Goal: Information Seeking & Learning: Check status

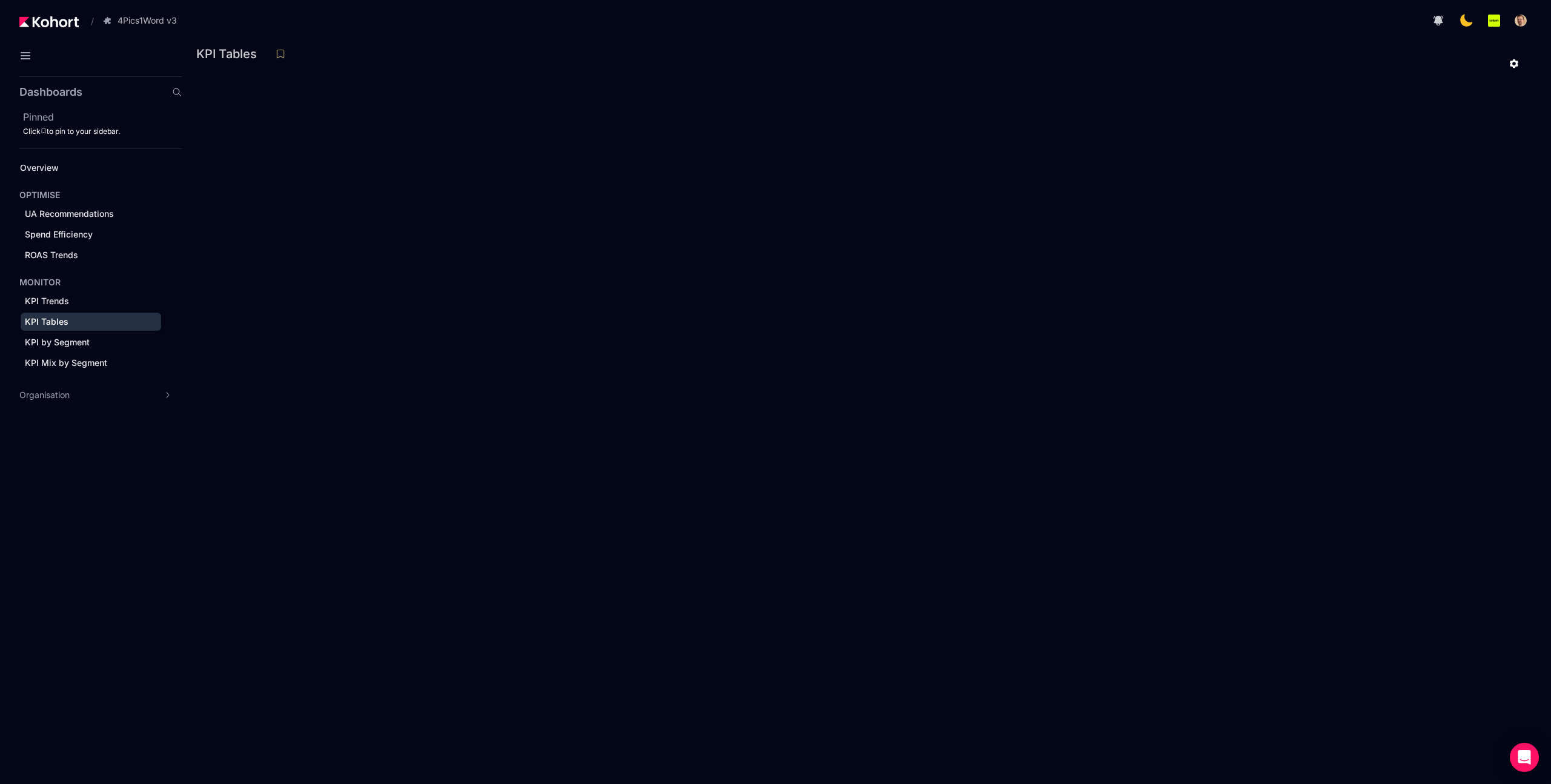
click at [601, 71] on div at bounding box center [866, 64] width 1321 height 21
click at [690, 60] on div at bounding box center [866, 64] width 1321 height 21
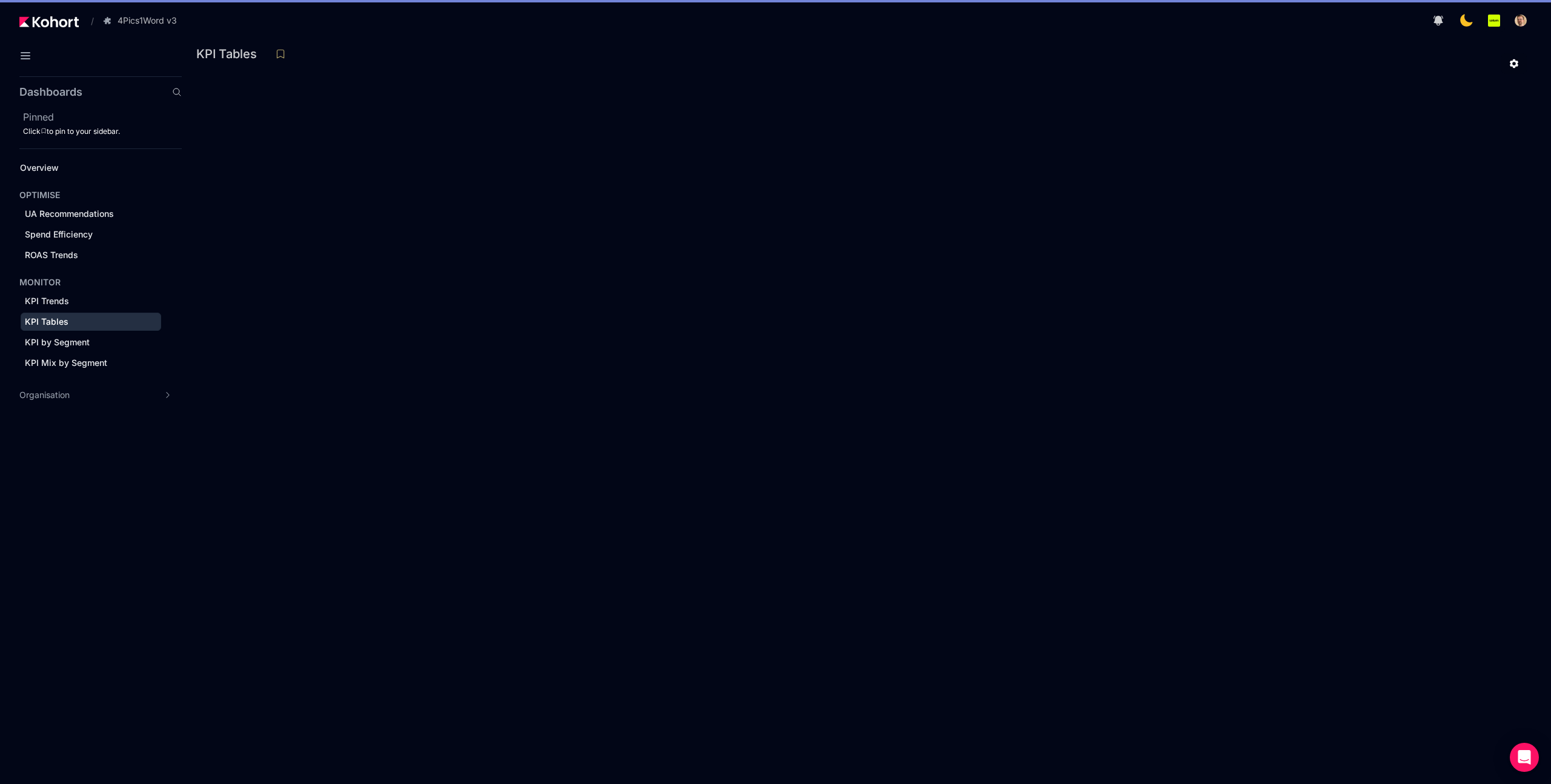
click at [898, 71] on div at bounding box center [866, 64] width 1321 height 21
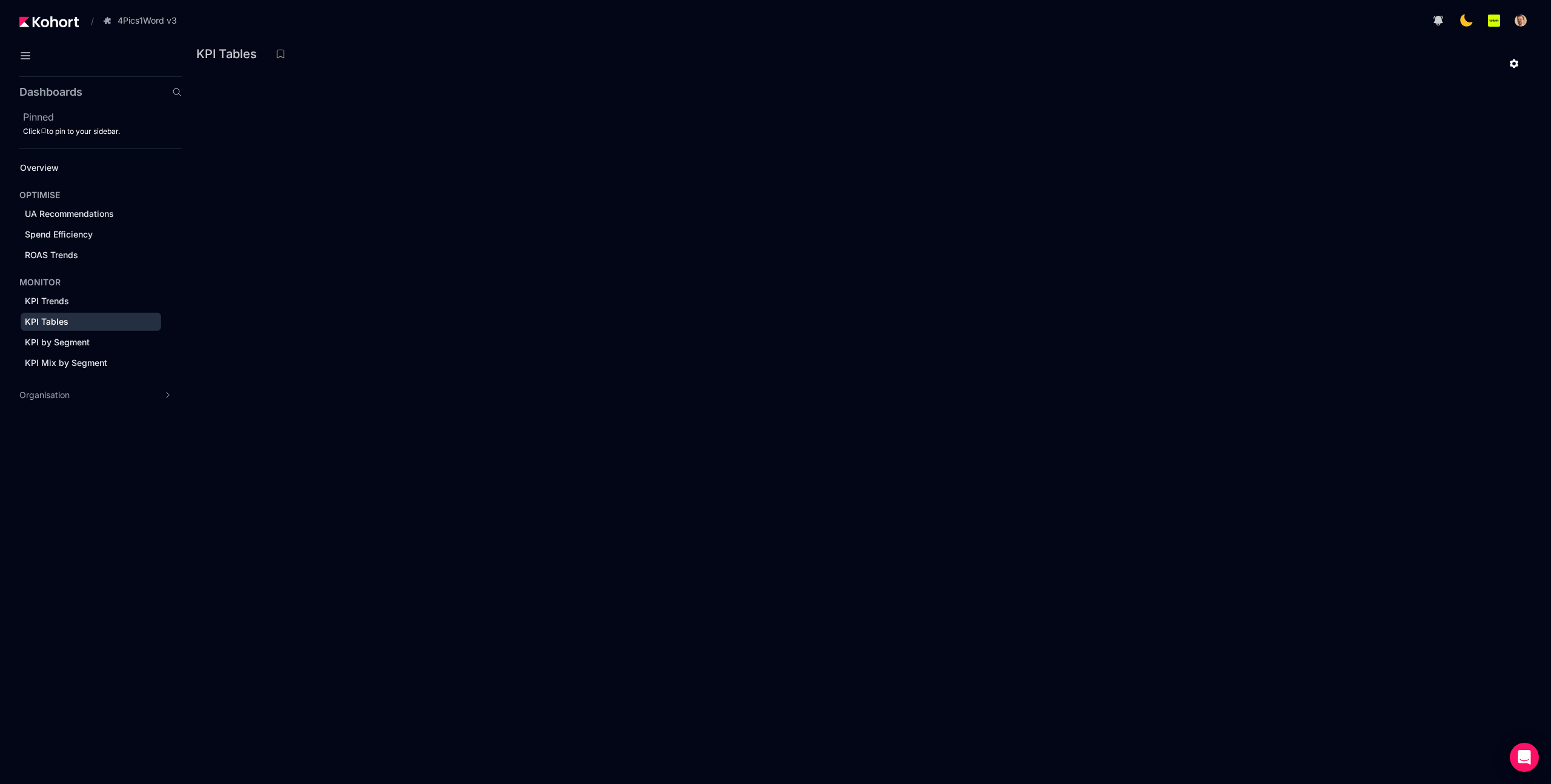
click at [677, 55] on div at bounding box center [866, 64] width 1321 height 21
click at [660, 48] on div "KPI Tables" at bounding box center [862, 54] width 1331 height 18
click at [827, 52] on div "KPI Tables" at bounding box center [862, 54] width 1331 height 18
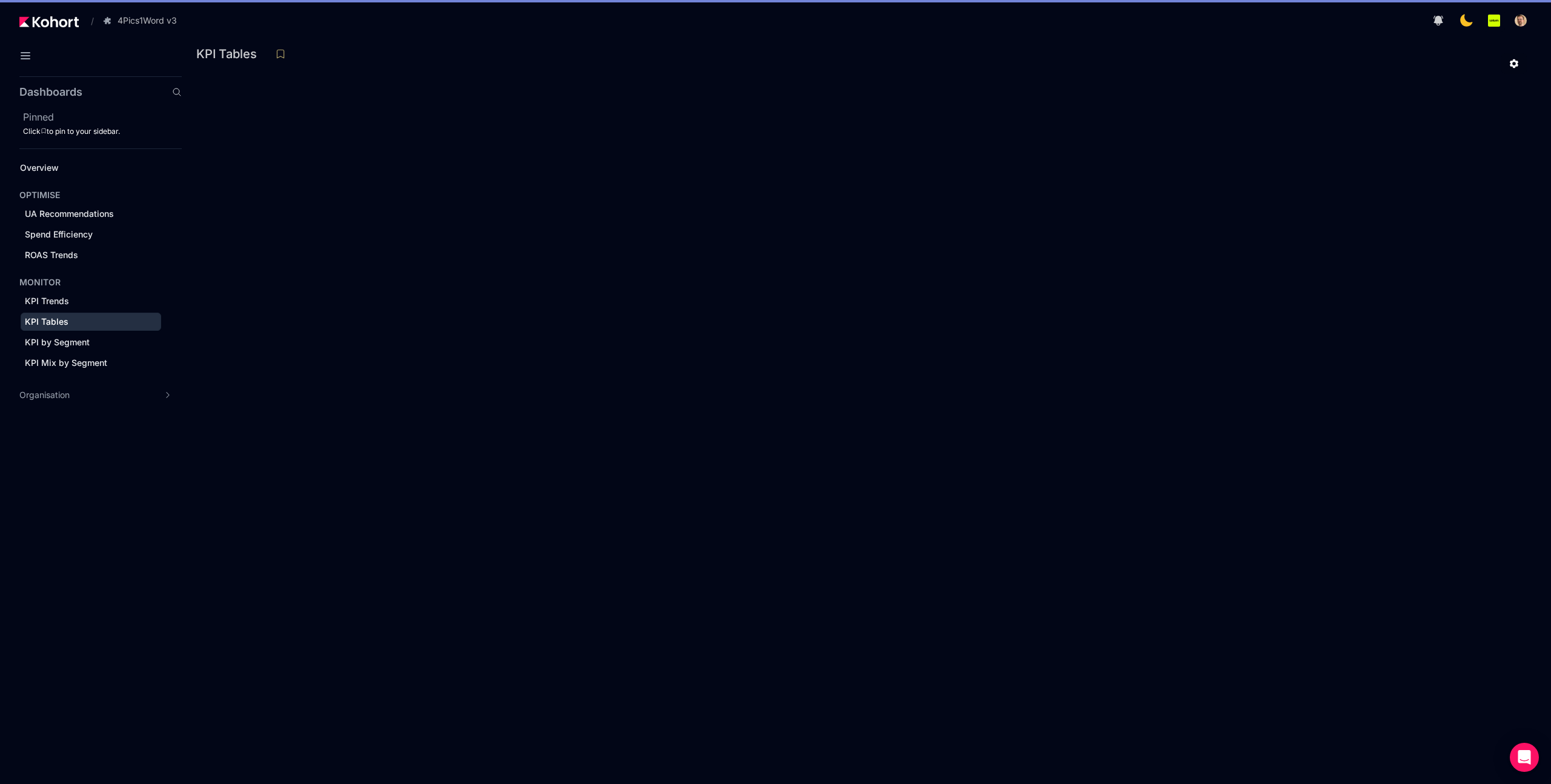
click at [612, 45] on div "KPI Tables" at bounding box center [862, 54] width 1331 height 18
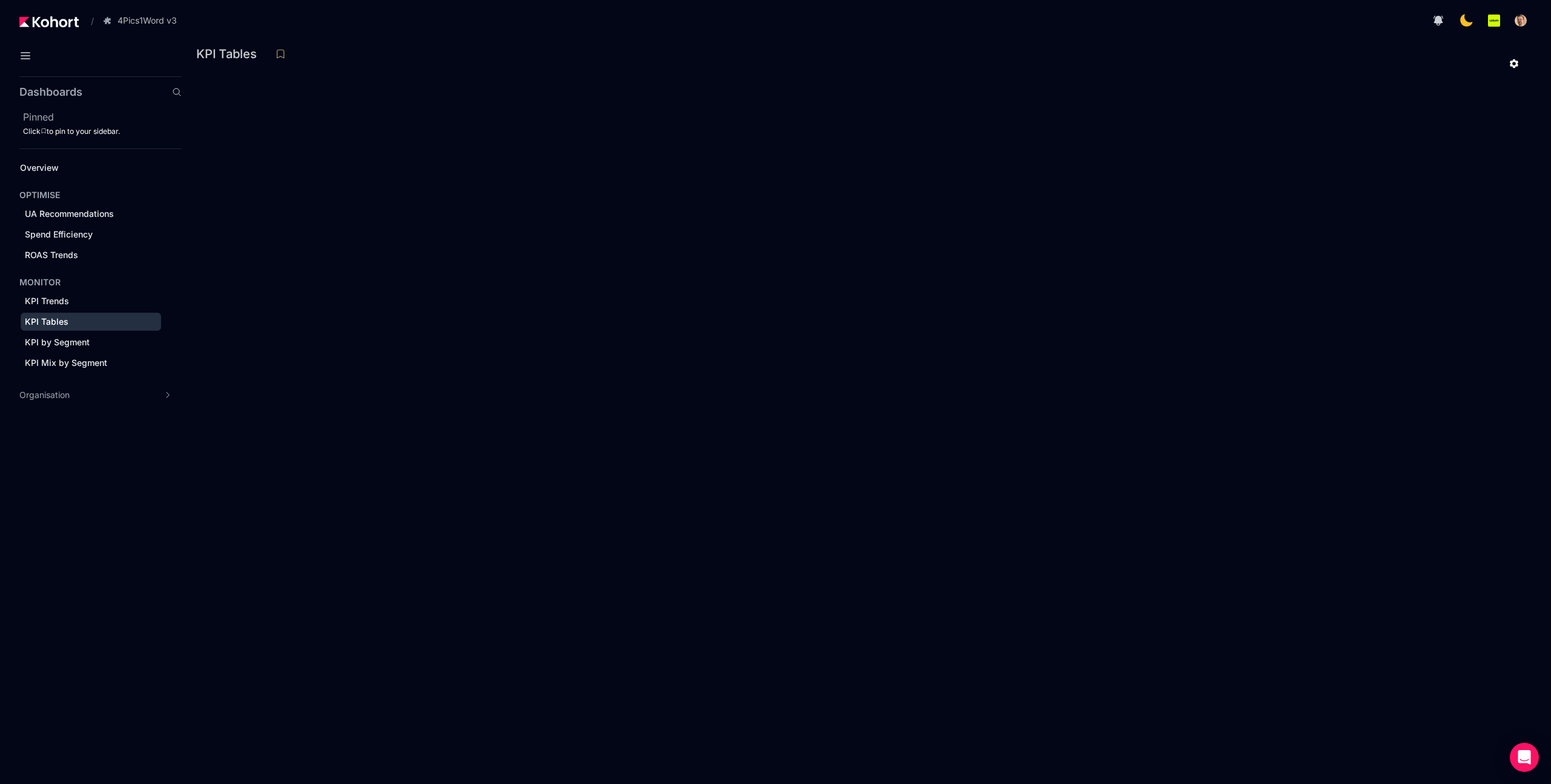
click at [487, 63] on div at bounding box center [866, 64] width 1321 height 21
click at [938, 60] on div at bounding box center [866, 64] width 1321 height 21
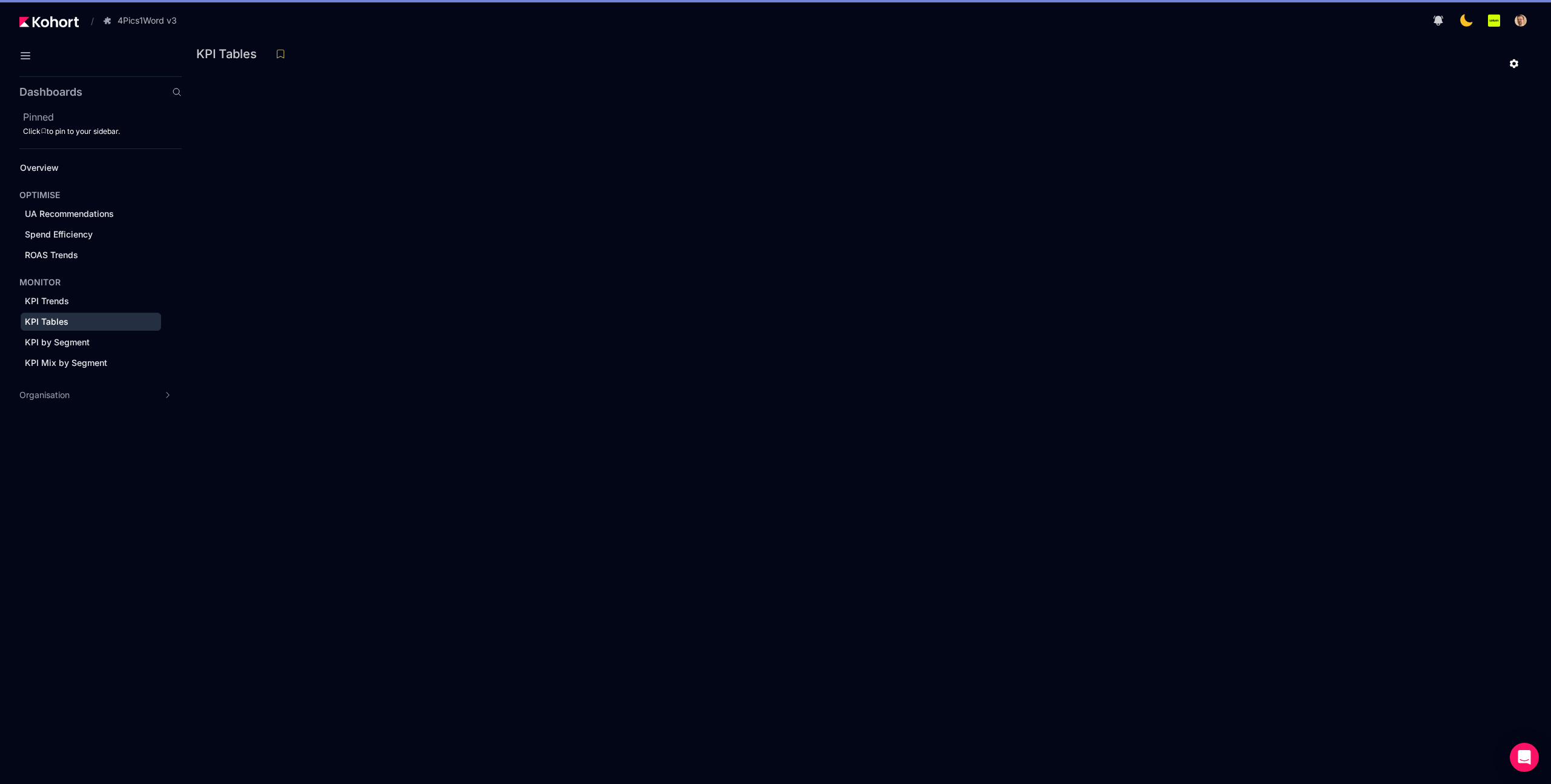
click at [728, 61] on div at bounding box center [866, 64] width 1321 height 21
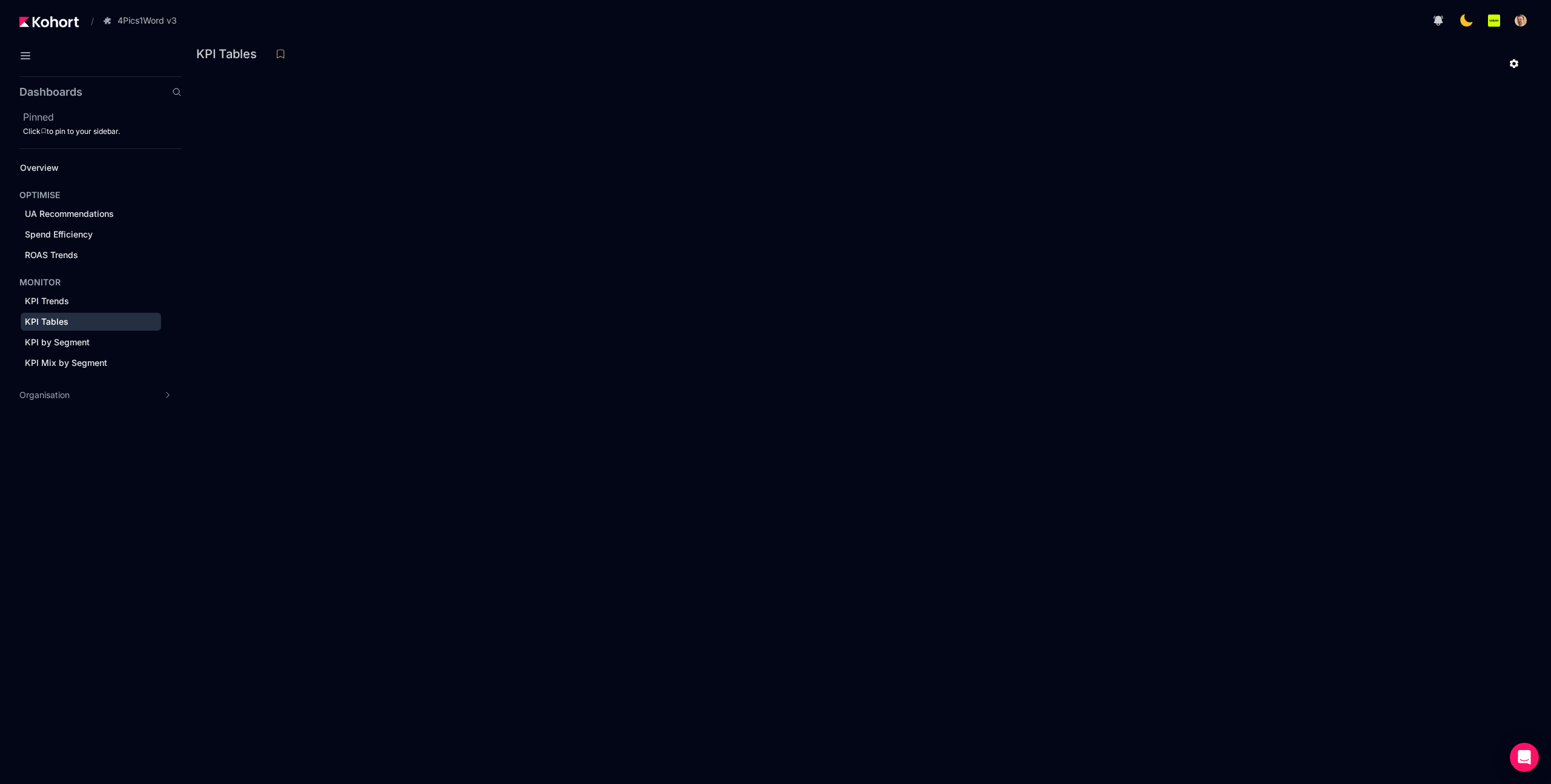
click at [643, 62] on div at bounding box center [866, 64] width 1321 height 21
click at [352, 70] on div at bounding box center [866, 64] width 1321 height 21
